Goal: Transaction & Acquisition: Book appointment/travel/reservation

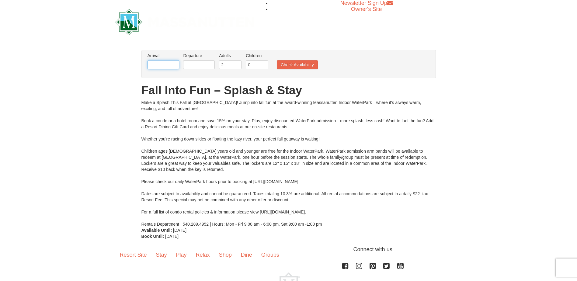
click at [161, 62] on input "text" at bounding box center [163, 64] width 32 height 9
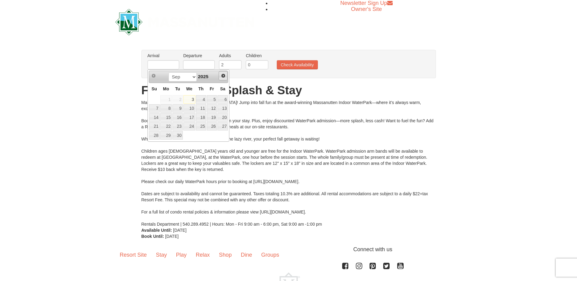
click at [224, 75] on span "Next" at bounding box center [223, 75] width 5 height 5
click at [214, 127] on link "24" at bounding box center [212, 126] width 10 height 9
type input "[DATE]"
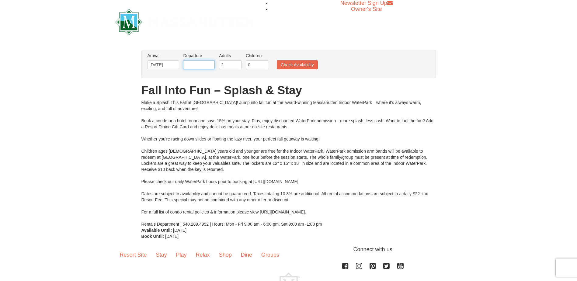
click at [212, 67] on input "text" at bounding box center [199, 64] width 32 height 9
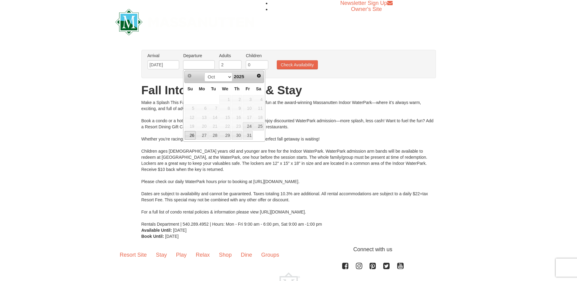
click at [193, 137] on link "26" at bounding box center [190, 135] width 11 height 9
type input "[DATE]"
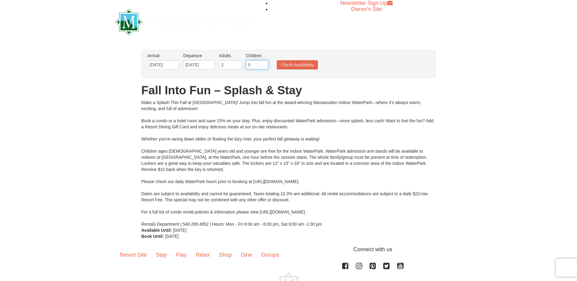
click at [254, 64] on input "0" at bounding box center [257, 64] width 22 height 9
type input "1"
click at [263, 64] on input "1" at bounding box center [257, 64] width 22 height 9
click at [300, 66] on button "Check Availability" at bounding box center [297, 64] width 41 height 9
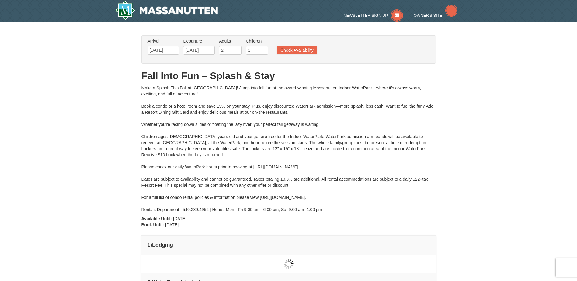
type input "[DATE]"
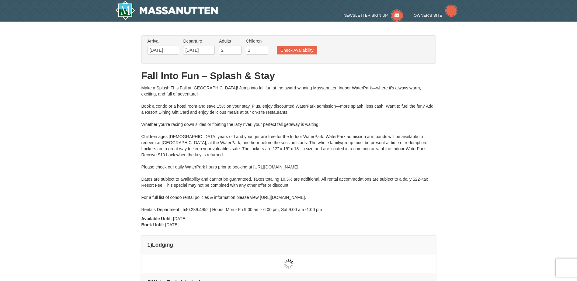
scroll to position [7, 0]
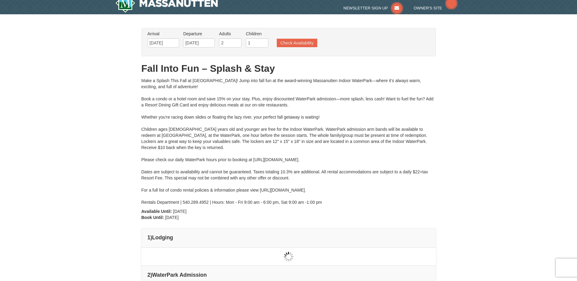
type input "[DATE]"
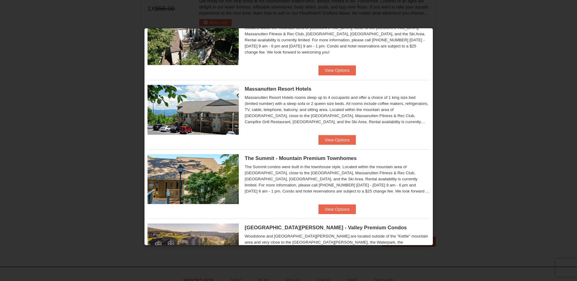
scroll to position [142, 0]
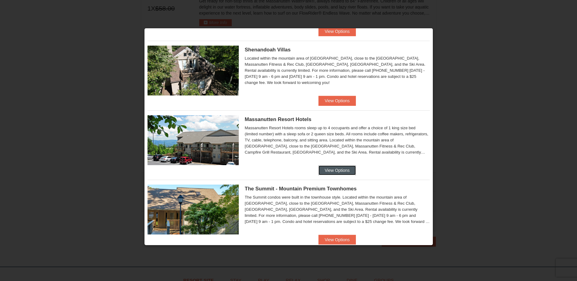
click at [335, 167] on button "View Options" at bounding box center [336, 170] width 37 height 10
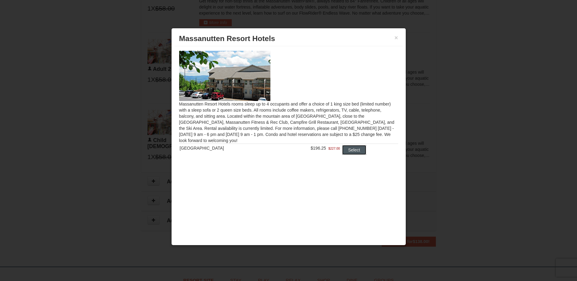
click at [355, 154] on button "Select" at bounding box center [354, 150] width 24 height 10
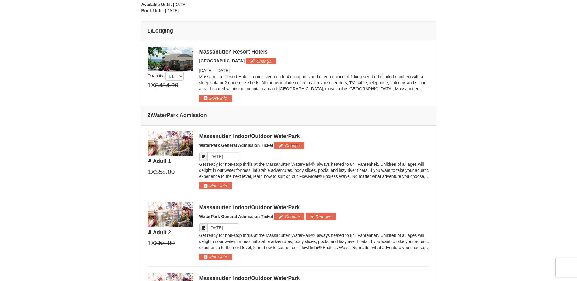
scroll to position [195, 0]
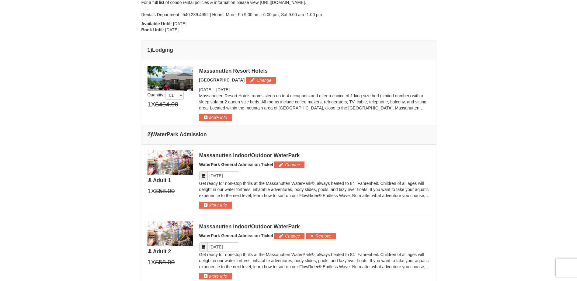
click at [204, 176] on icon at bounding box center [203, 176] width 4 height 4
click at [220, 178] on input "Please format dates MM/DD/YYYY" at bounding box center [223, 175] width 32 height 9
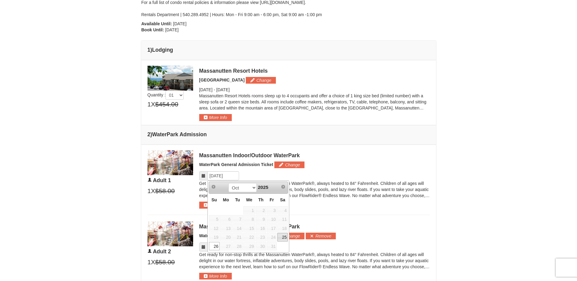
click at [285, 240] on link "25" at bounding box center [282, 237] width 10 height 9
type input "[DATE]"
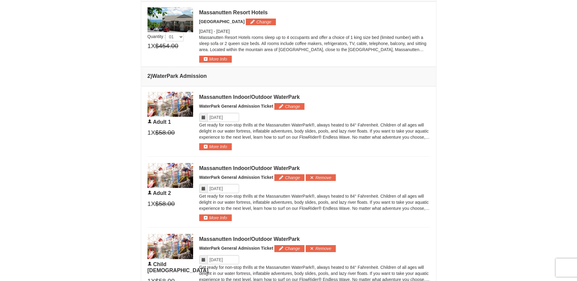
scroll to position [255, 0]
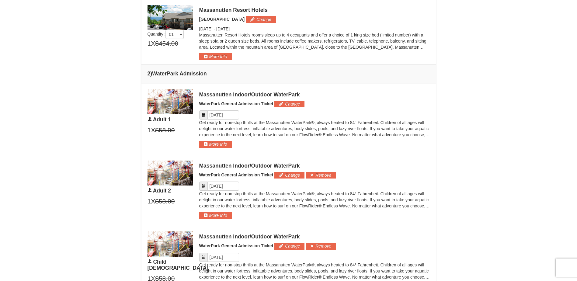
click at [205, 187] on icon at bounding box center [203, 186] width 4 height 4
click at [220, 184] on input "Please format dates MM/DD/YYYY" at bounding box center [223, 186] width 32 height 9
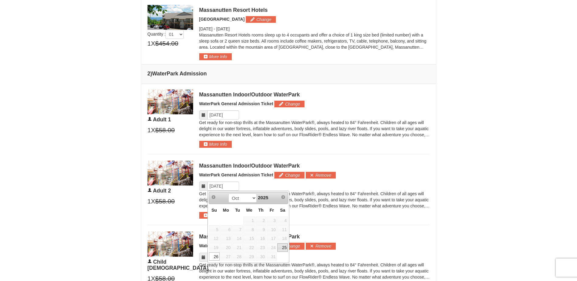
click at [287, 246] on link "25" at bounding box center [282, 247] width 10 height 9
type input "[DATE]"
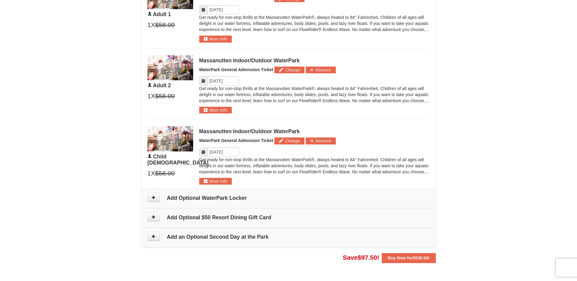
scroll to position [377, 0]
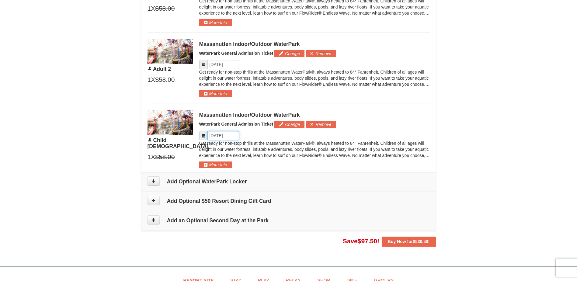
click at [224, 140] on input "Please format dates MM/DD/YYYY" at bounding box center [223, 135] width 32 height 9
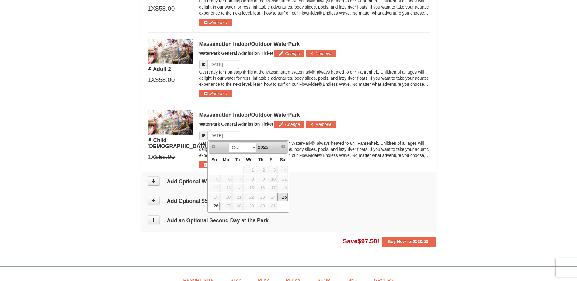
click at [286, 198] on link "25" at bounding box center [282, 197] width 10 height 9
type input "[DATE]"
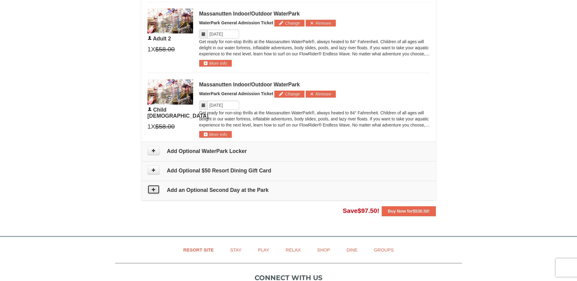
click at [155, 190] on icon at bounding box center [153, 189] width 4 height 4
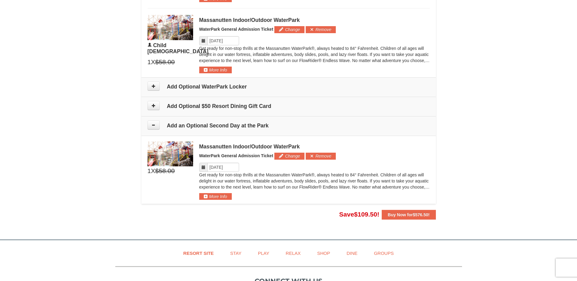
scroll to position [485, 0]
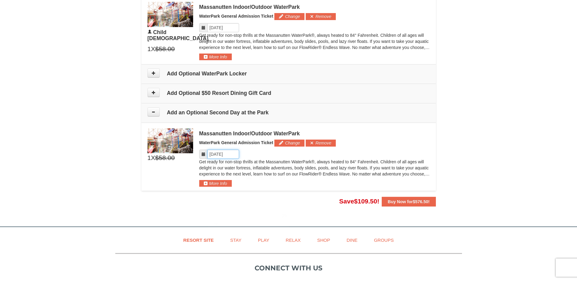
click at [223, 156] on input "Please format dates MM/DD/YYYY" at bounding box center [223, 154] width 32 height 9
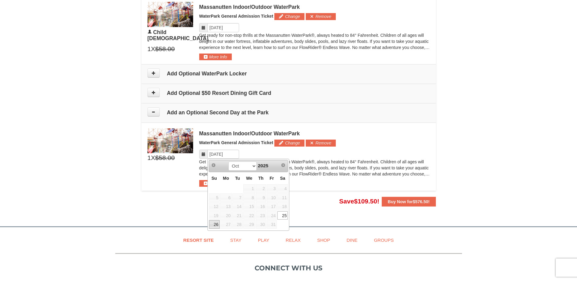
click at [216, 223] on link "26" at bounding box center [214, 224] width 11 height 9
type input "[DATE]"
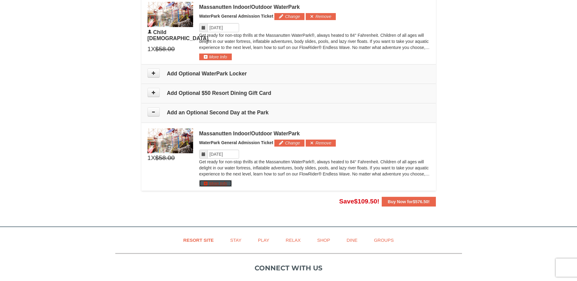
click at [206, 183] on button "More Info" at bounding box center [215, 183] width 33 height 7
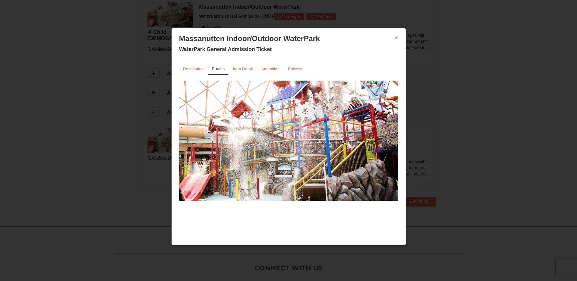
click at [396, 38] on button "×" at bounding box center [396, 38] width 4 height 6
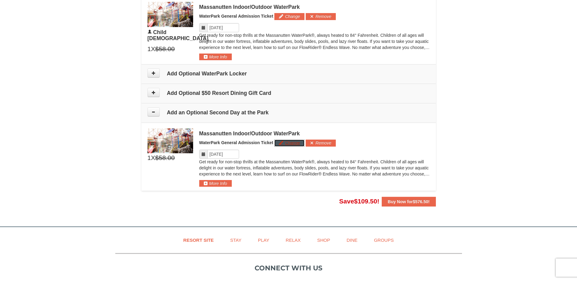
click at [289, 143] on button "Change" at bounding box center [289, 143] width 30 height 7
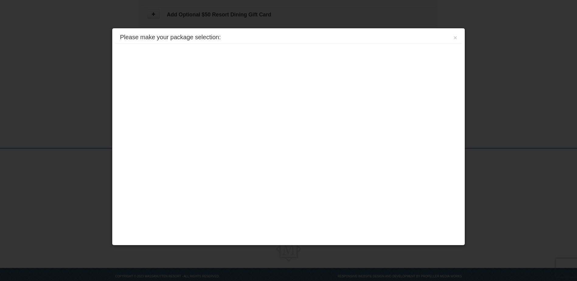
scroll to position [576, 0]
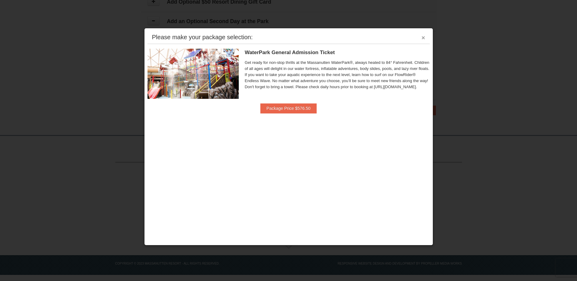
click at [424, 38] on button "×" at bounding box center [423, 38] width 4 height 6
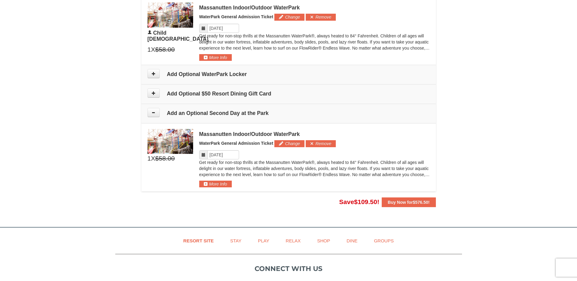
scroll to position [485, 0]
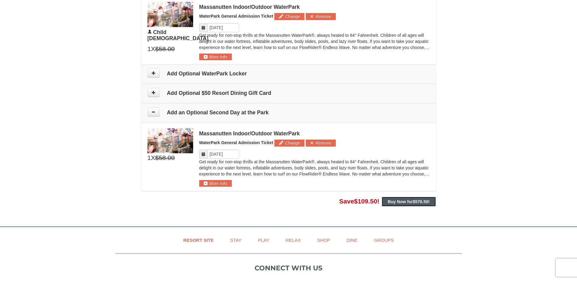
click at [431, 203] on button "Buy Now for $576.50 !" at bounding box center [409, 202] width 54 height 10
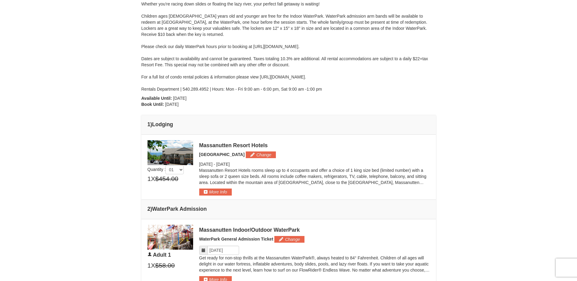
scroll to position [0, 0]
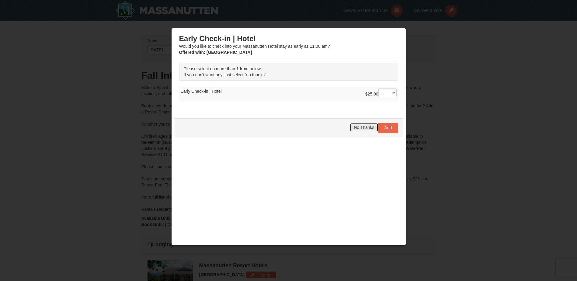
click at [364, 127] on span "No Thanks" at bounding box center [364, 127] width 20 height 5
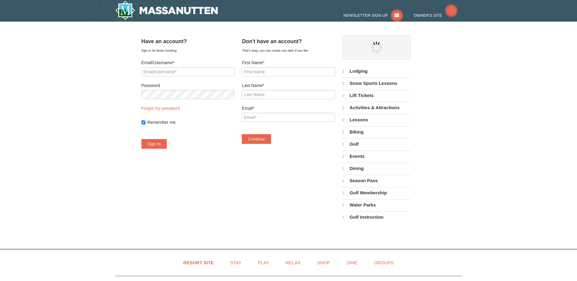
select select "9"
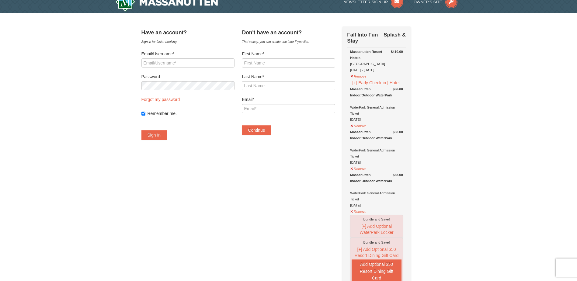
scroll to position [8, 0]
